Goal: Check status: Check status

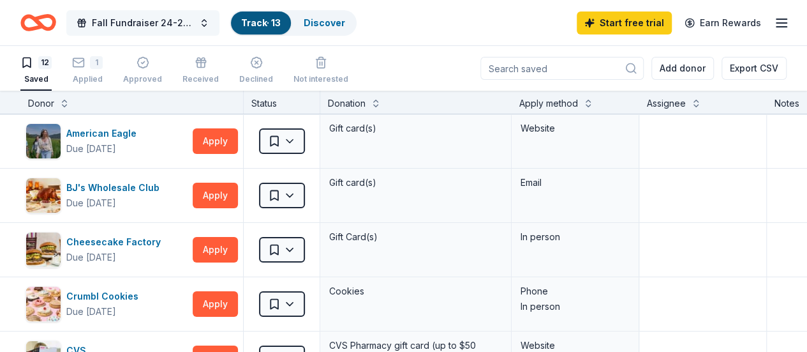
click at [214, 24] on button "Fall Fundraiser 24-25 SY" at bounding box center [142, 23] width 153 height 26
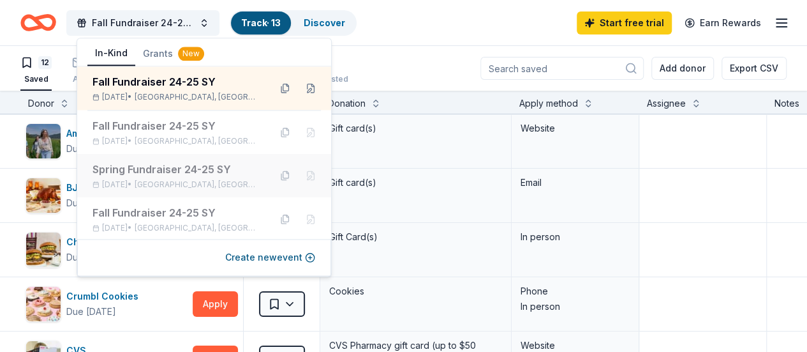
click at [191, 182] on span "[GEOGRAPHIC_DATA], [GEOGRAPHIC_DATA]" at bounding box center [197, 184] width 125 height 10
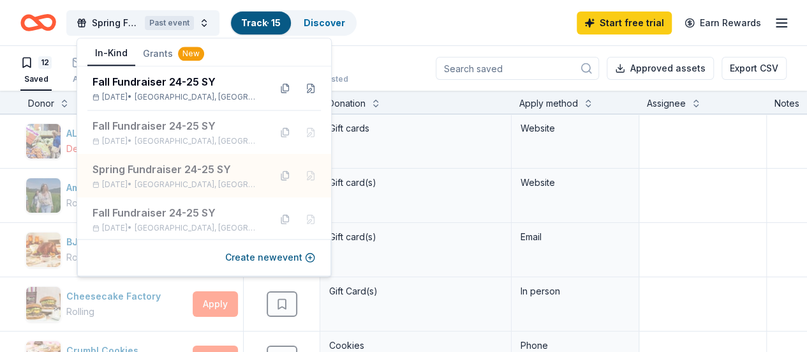
click at [416, 31] on div "Spring Fundraiser 24-25 SY Past event Track · 15 Discover Start free trial Earn…" at bounding box center [403, 23] width 767 height 30
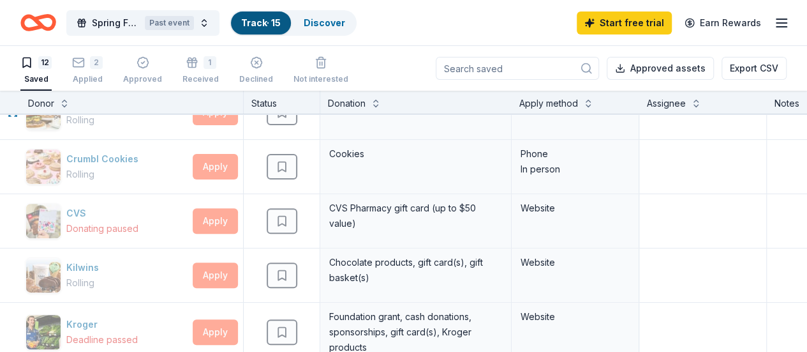
scroll to position [128, 0]
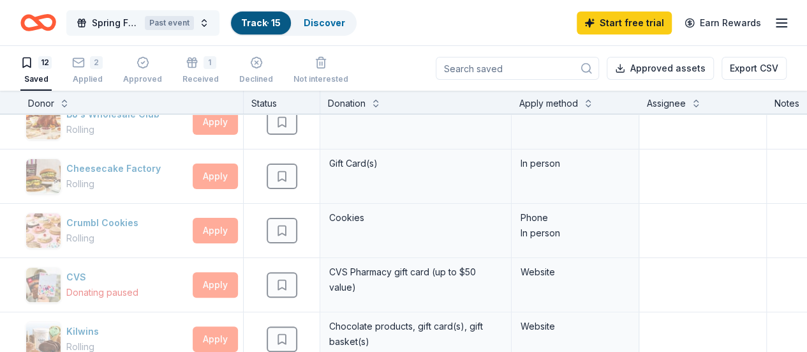
click at [215, 24] on button "Spring Fundraiser 24-25 SY Past event" at bounding box center [142, 23] width 153 height 26
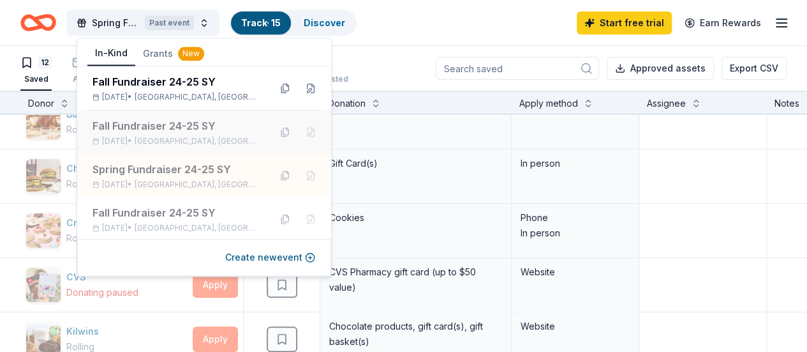
click at [197, 130] on div "Fall Fundraiser 24-25 SY" at bounding box center [176, 125] width 167 height 15
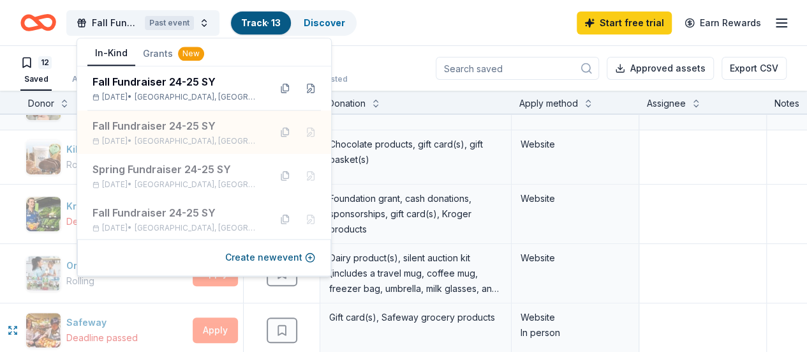
scroll to position [191, 0]
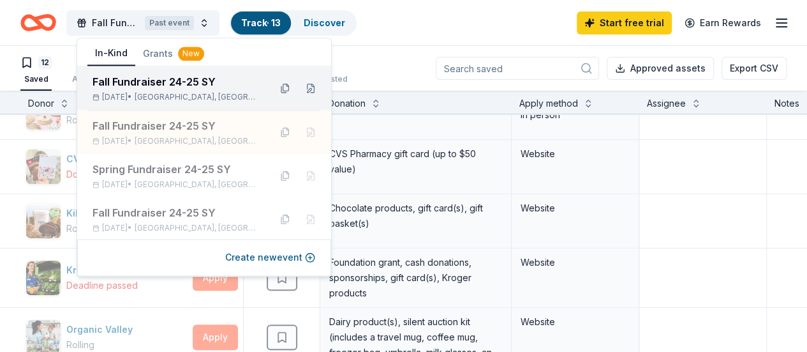
click at [197, 94] on span "[GEOGRAPHIC_DATA], [GEOGRAPHIC_DATA]" at bounding box center [197, 97] width 125 height 10
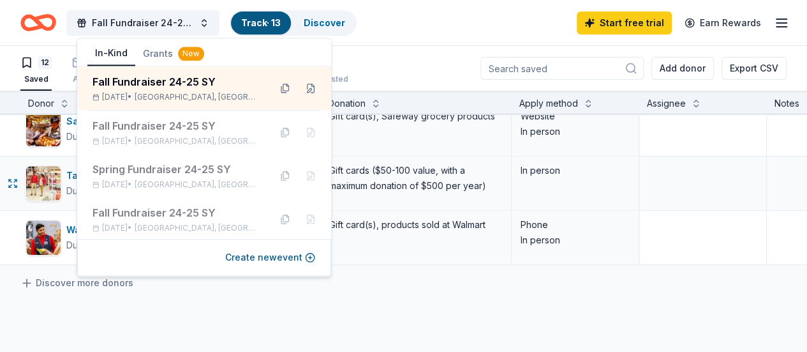
scroll to position [574, 0]
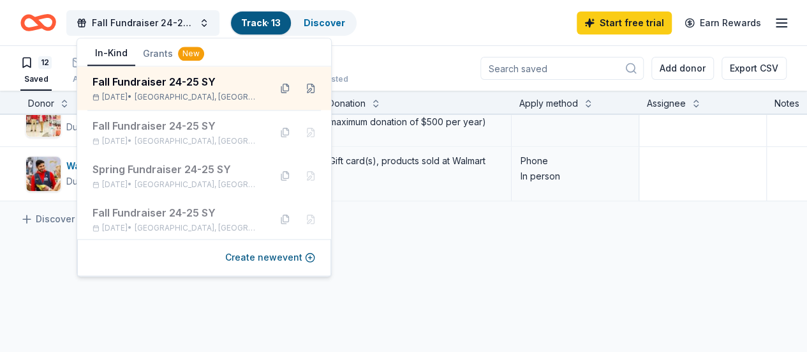
click at [407, 31] on div "Fall Fundraiser 24-25 SY Track · 13 Discover Start free trial Earn Rewards" at bounding box center [403, 23] width 767 height 30
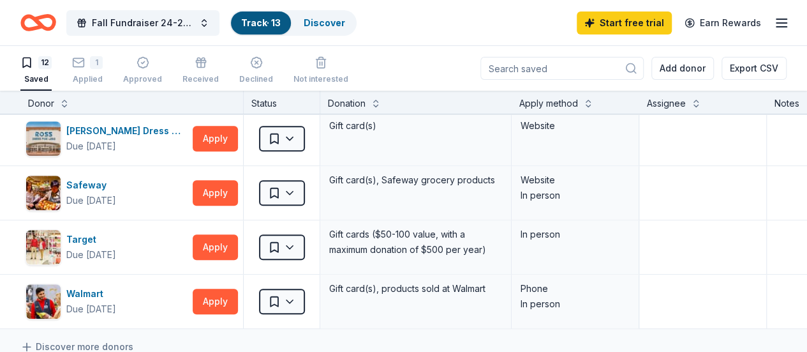
scroll to position [511, 0]
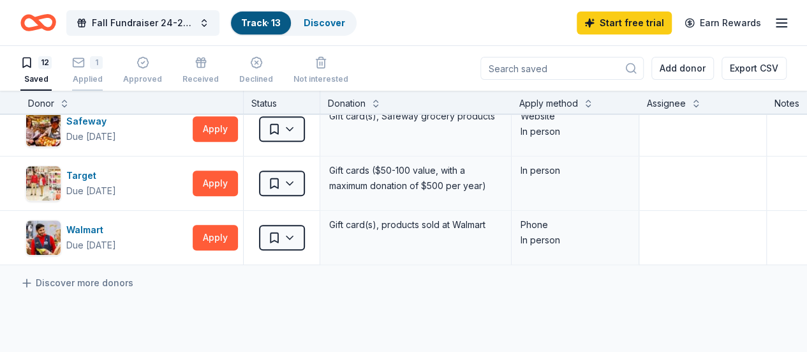
click at [103, 73] on div "1 Applied" at bounding box center [87, 70] width 31 height 28
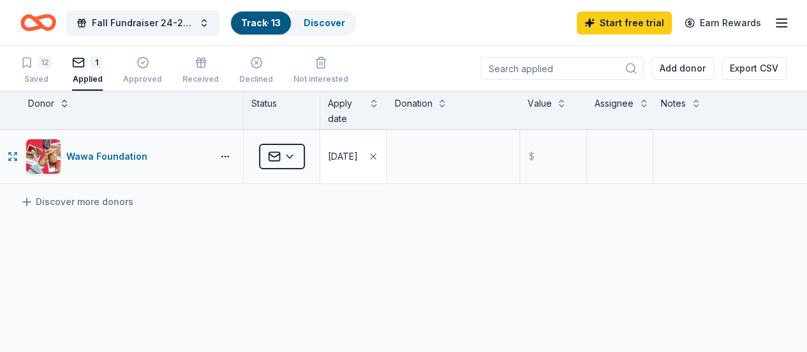
click at [348, 158] on div "[DATE]" at bounding box center [343, 156] width 30 height 15
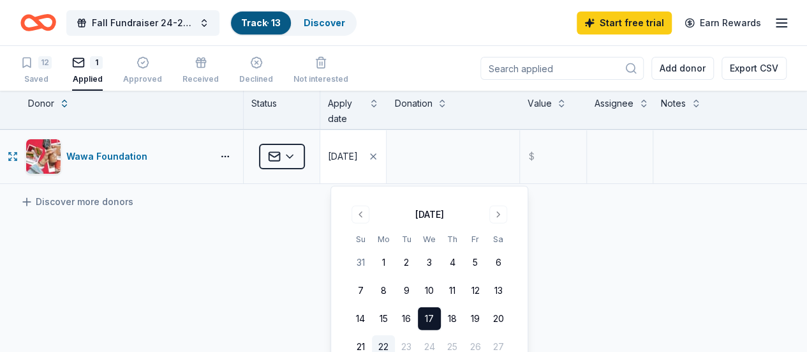
click at [348, 158] on div "[DATE]" at bounding box center [343, 156] width 30 height 15
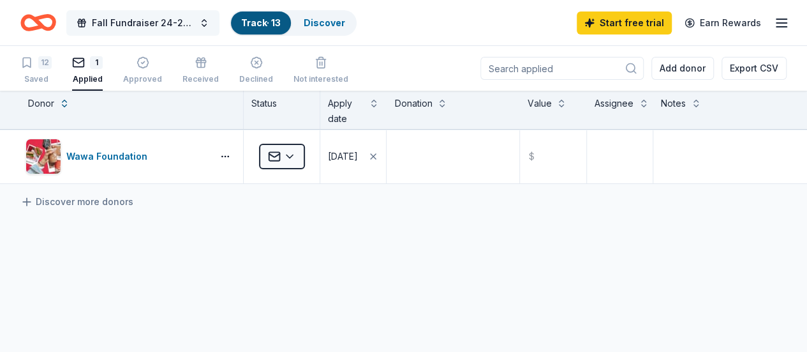
click at [212, 26] on button "Fall Fundraiser 24-25 SY" at bounding box center [142, 23] width 153 height 26
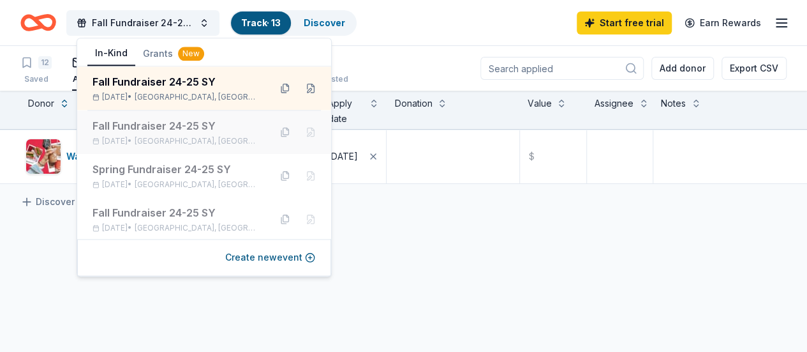
click at [195, 133] on div "Fall Fundraiser 24-25 SY [DATE] • [GEOGRAPHIC_DATA], [GEOGRAPHIC_DATA]" at bounding box center [176, 132] width 167 height 28
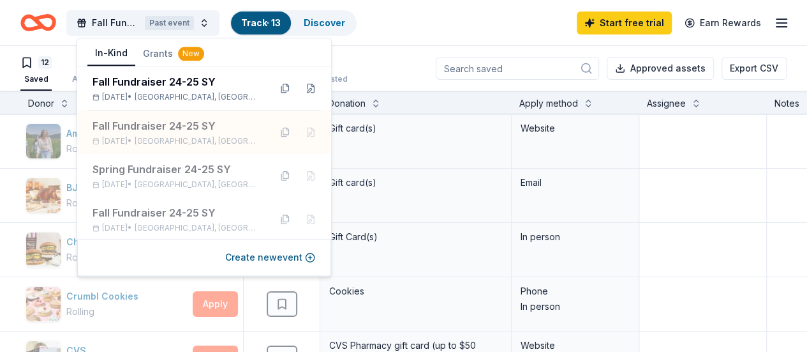
click at [421, 52] on div "12 Saved Applied Approved 1 Received Declined Not interested Approved assets Ex…" at bounding box center [403, 68] width 767 height 45
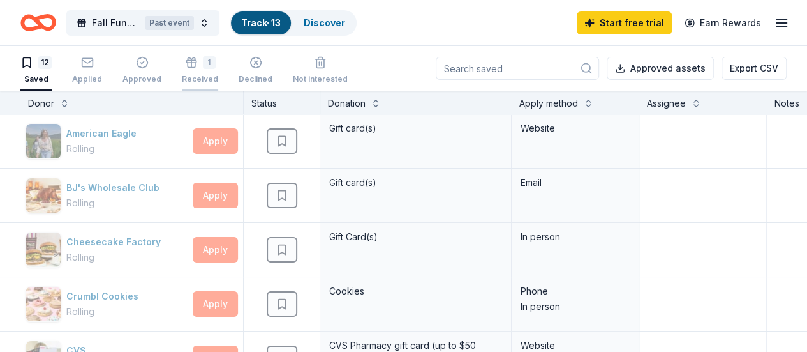
click at [212, 71] on div "1 Received" at bounding box center [200, 70] width 36 height 28
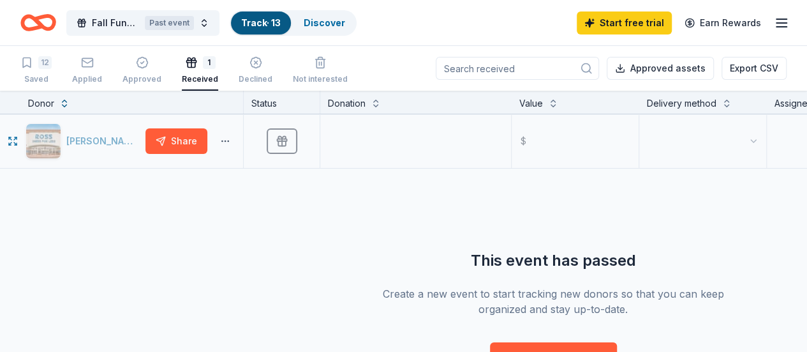
click at [231, 144] on button "button" at bounding box center [226, 141] width 26 height 10
click at [287, 213] on div "[PERSON_NAME] Dress for Less Share Received $ This event has passed Create a ne…" at bounding box center [553, 242] width 1107 height 256
click at [135, 24] on span "Fall Fundraiser 24-25 SY" at bounding box center [116, 22] width 48 height 15
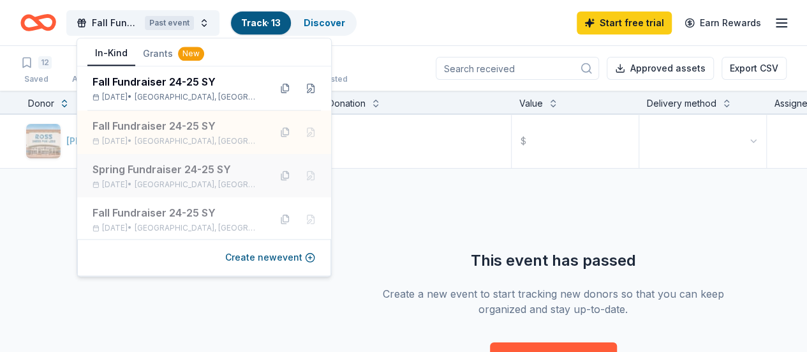
click at [200, 176] on div "Spring Fundraiser 24-25 SY" at bounding box center [176, 168] width 167 height 15
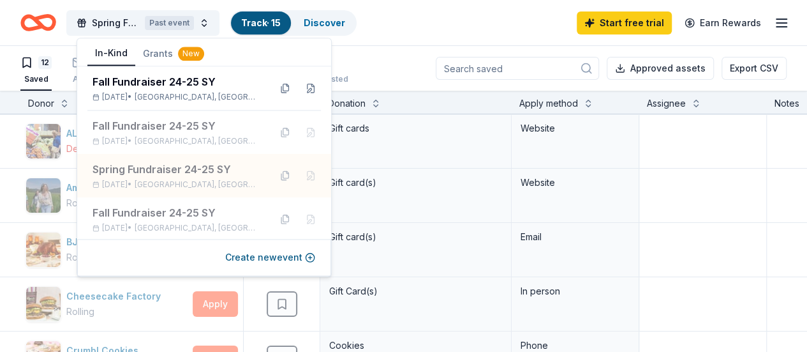
click at [391, 56] on div "12 Saved 2 Applied Approved 1 Received Declined Not interested Approved assets …" at bounding box center [403, 68] width 767 height 45
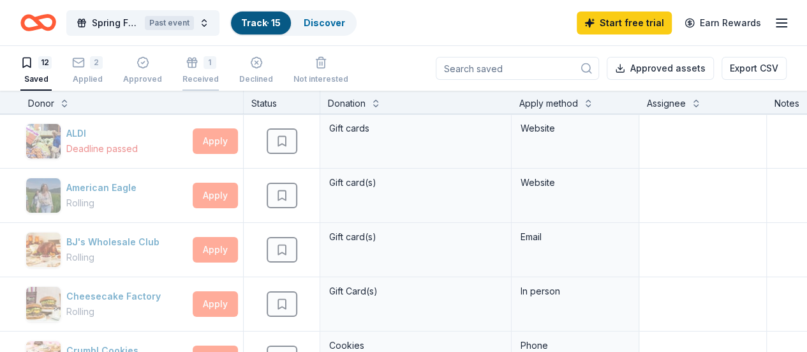
click at [212, 68] on div "1" at bounding box center [210, 62] width 13 height 13
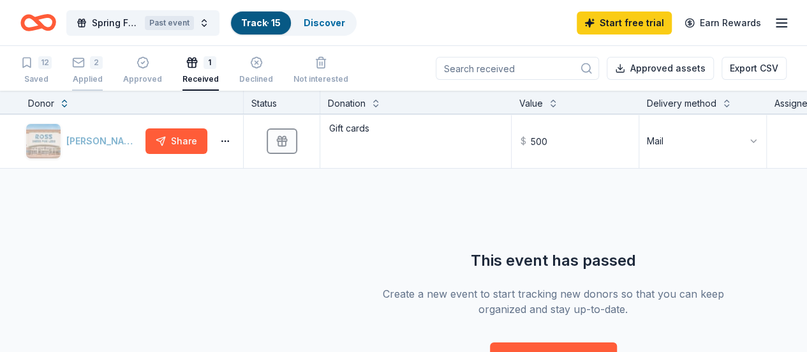
click at [101, 72] on div "2 Applied" at bounding box center [87, 70] width 31 height 28
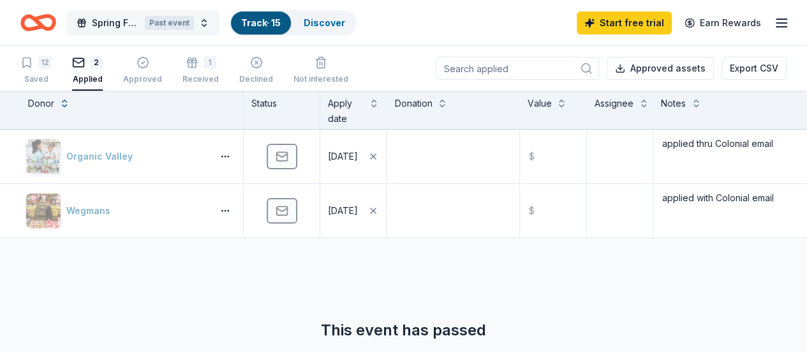
click at [139, 22] on span "Spring Fundraiser 24-25 SY" at bounding box center [116, 22] width 48 height 15
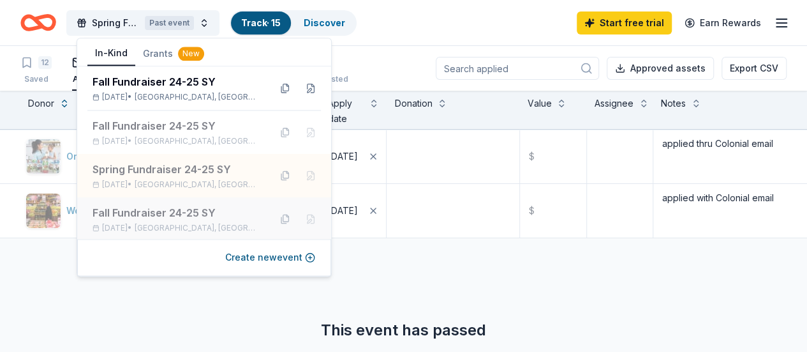
click at [180, 214] on div "Fall Fundraiser 24-25 SY" at bounding box center [176, 212] width 167 height 15
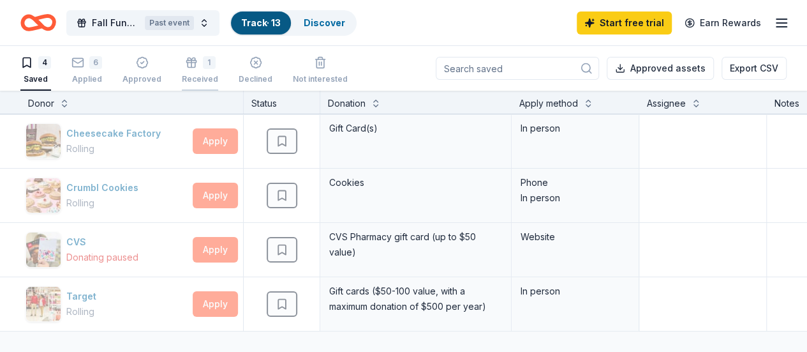
click at [206, 76] on div "Received" at bounding box center [200, 79] width 36 height 10
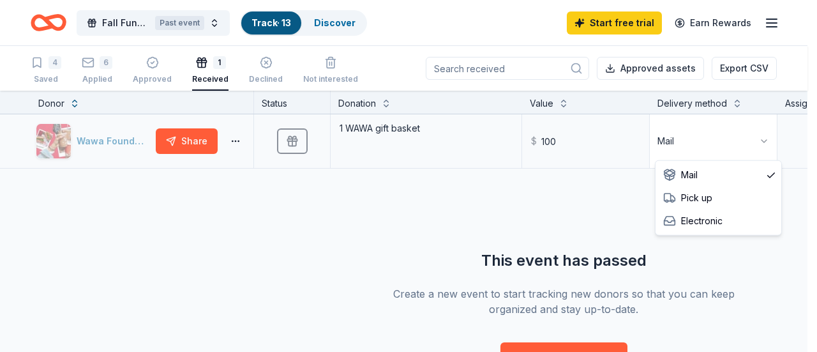
click at [764, 141] on html "Fall Fundraiser 24-25 SY Past event Track · 13 Discover Start free trial Earn R…" at bounding box center [408, 176] width 817 height 352
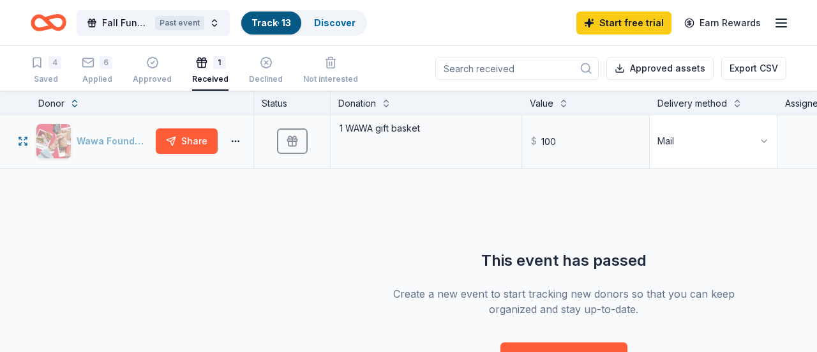
click at [764, 141] on html "Fall Fundraiser 24-25 SY Past event Track · 13 Discover Start free trial Earn R…" at bounding box center [408, 176] width 817 height 352
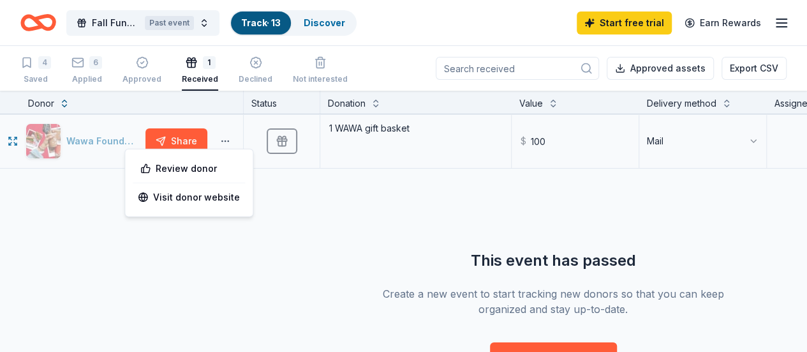
click at [235, 140] on button "button" at bounding box center [226, 141] width 26 height 10
click at [257, 222] on div "Wawa Foundation Share Received 1 WAWA gift basket $ 100 Mail This event has pas…" at bounding box center [553, 242] width 1107 height 256
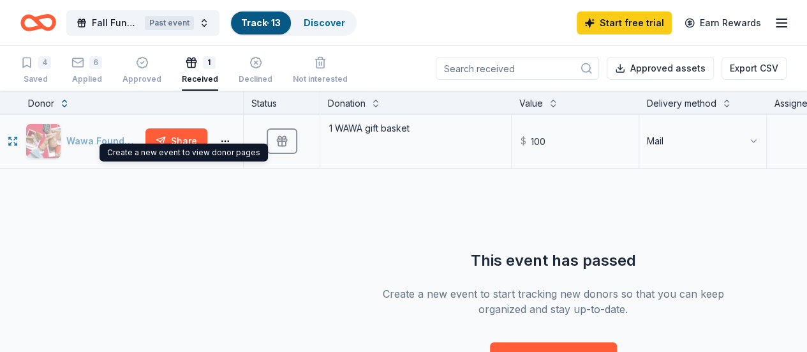
click at [103, 145] on div "Create a new event to view donor pages Create a new event to view donor pages" at bounding box center [184, 153] width 169 height 18
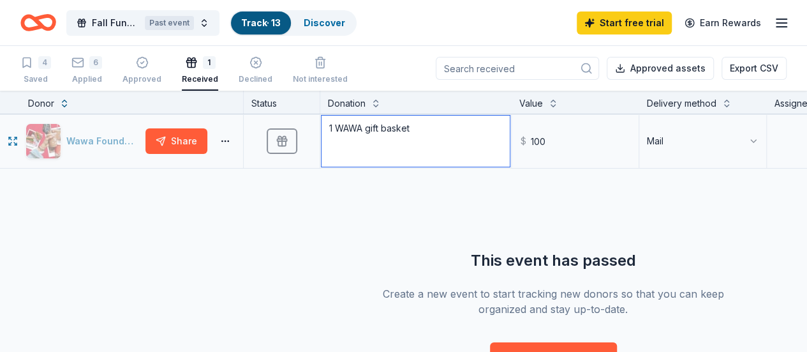
click at [378, 145] on textarea "1 WAWA gift basket" at bounding box center [416, 141] width 188 height 51
click at [448, 132] on textarea "1 WAWA gift basket" at bounding box center [416, 141] width 188 height 51
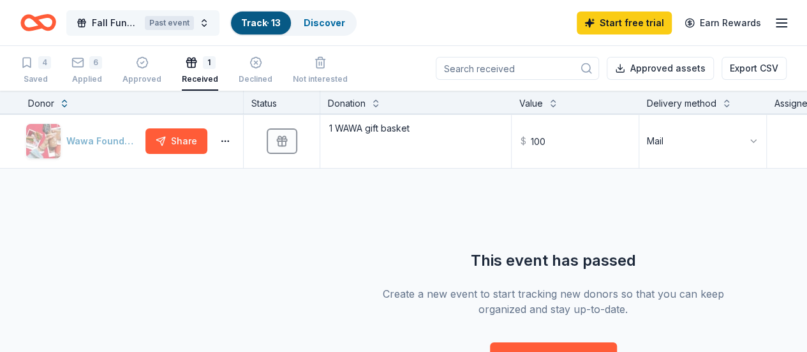
click at [140, 24] on span "Fall Fundraiser 24-25 SY" at bounding box center [116, 22] width 48 height 15
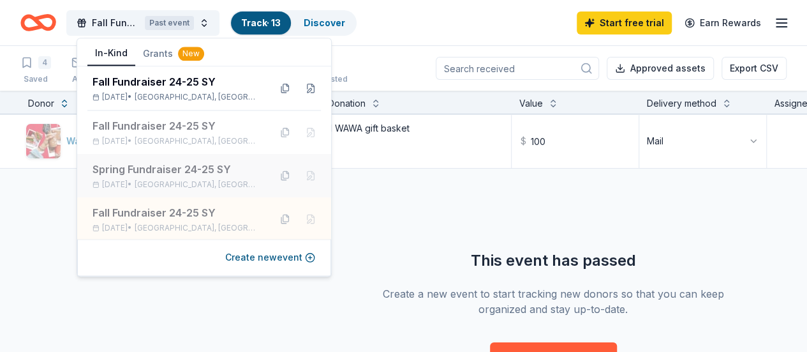
click at [190, 181] on span "[GEOGRAPHIC_DATA], [GEOGRAPHIC_DATA]" at bounding box center [197, 184] width 125 height 10
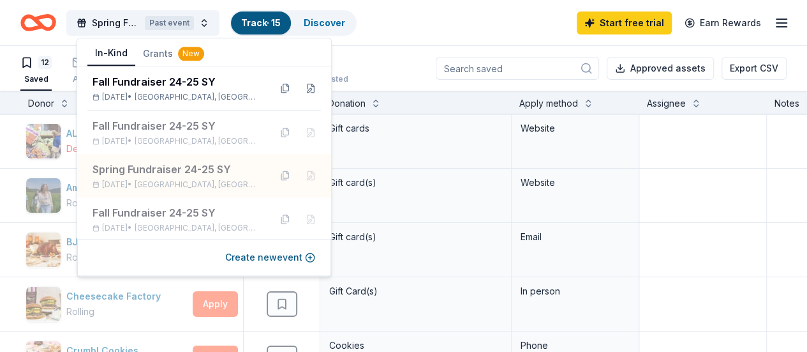
click at [402, 70] on div "12 Saved 2 Applied Approved 1 Received Declined Not interested Approved assets …" at bounding box center [403, 68] width 767 height 45
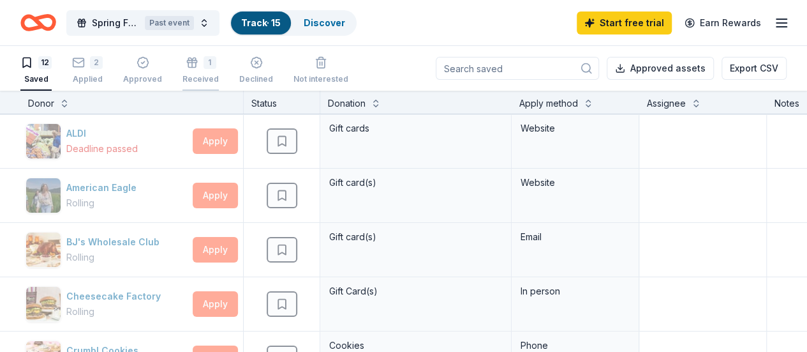
click at [206, 73] on div "1 Received" at bounding box center [201, 70] width 36 height 28
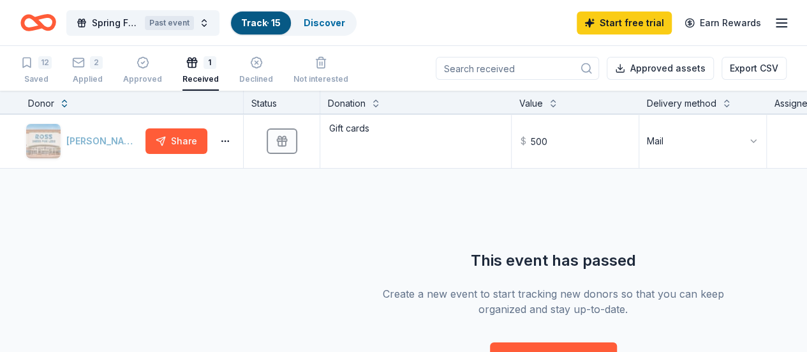
click at [206, 73] on div "1 Received" at bounding box center [201, 70] width 36 height 28
click at [131, 27] on span "Spring Fundraiser 24-25 SY" at bounding box center [116, 22] width 48 height 15
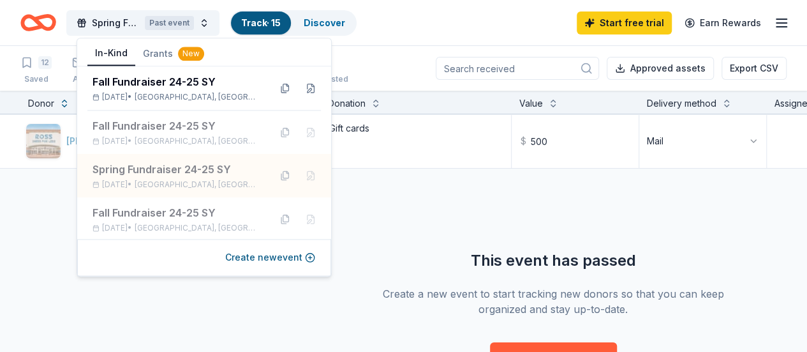
click at [396, 242] on div "[PERSON_NAME] Dress for Less Share Received Gift cards $ 500 Mail This event ha…" at bounding box center [553, 242] width 1107 height 256
